Goal: Task Accomplishment & Management: Use online tool/utility

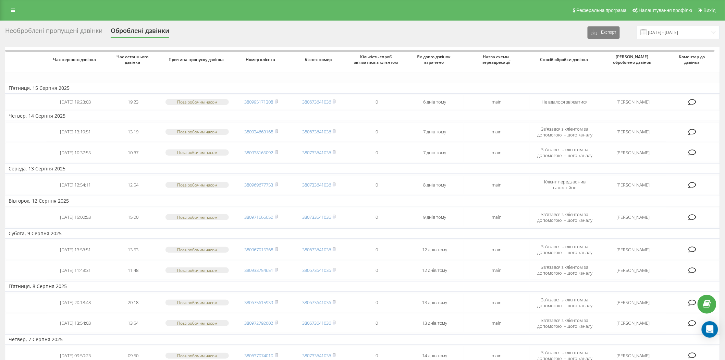
click at [60, 29] on div "Необроблені пропущені дзвінки" at bounding box center [53, 32] width 97 height 11
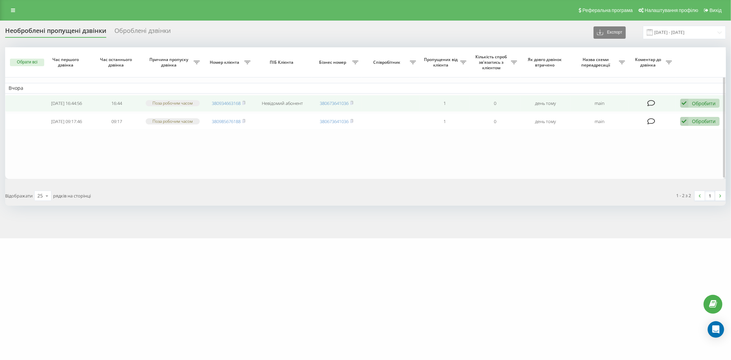
click at [697, 100] on div "Обробити" at bounding box center [704, 103] width 24 height 7
click at [643, 121] on div "Зв'язався з клієнтом за допомогою іншого каналу" at bounding box center [655, 126] width 128 height 12
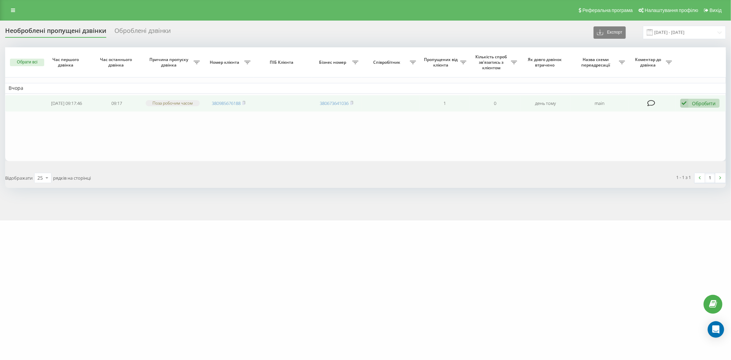
click at [697, 107] on div "Обробити Не вдалося зв'язатися Зв'язався з клієнтом за допомогою іншого каналу …" at bounding box center [699, 103] width 39 height 9
click at [630, 134] on div "Клієнт передзвонив сам з іншого номера" at bounding box center [655, 139] width 128 height 12
